Goal: Transaction & Acquisition: Purchase product/service

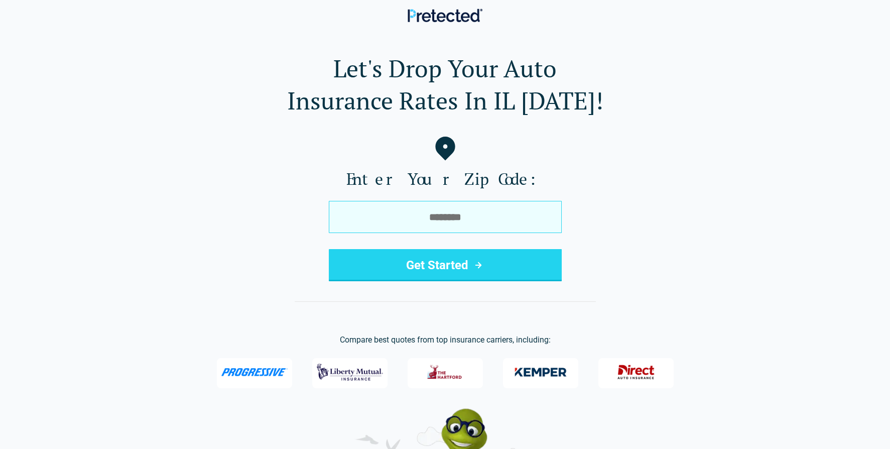
click at [512, 215] on input "tel" at bounding box center [445, 217] width 233 height 32
type input "*****"
click at [329, 249] on button "Get Started" at bounding box center [445, 265] width 233 height 32
